Goal: Check status

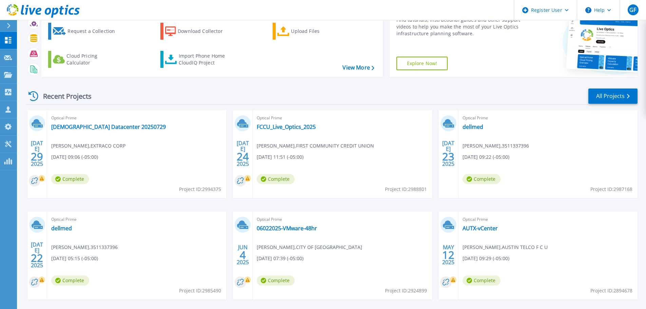
scroll to position [67, 0]
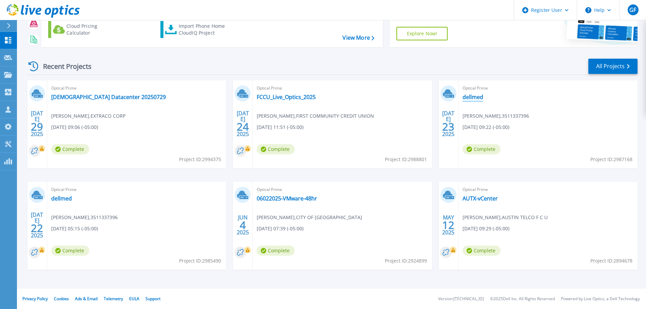
click at [477, 99] on link "dellmed" at bounding box center [472, 97] width 21 height 7
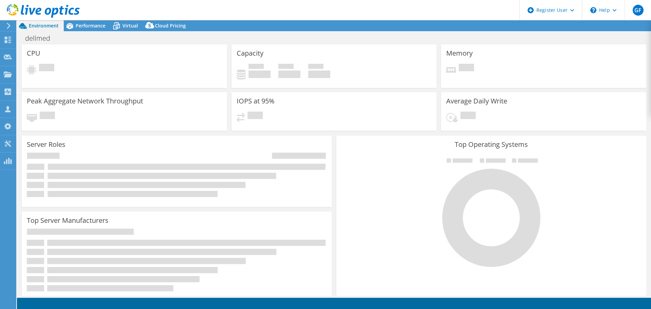
select select "USD"
